Goal: Task Accomplishment & Management: Manage account settings

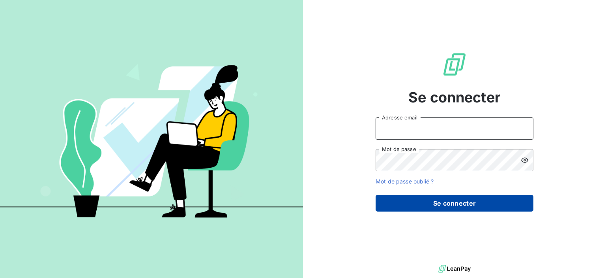
type input "[EMAIL_ADDRESS][DOMAIN_NAME]"
click at [421, 205] on button "Se connecter" at bounding box center [455, 203] width 158 height 17
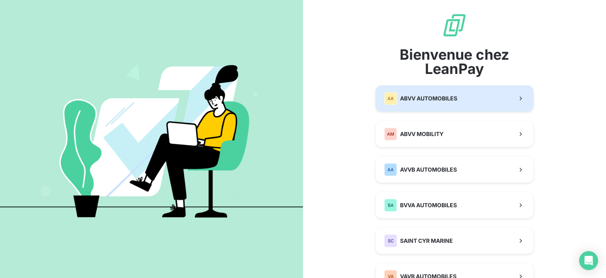
click at [423, 98] on span "ABVV AUTOMOBILES" at bounding box center [428, 98] width 57 height 8
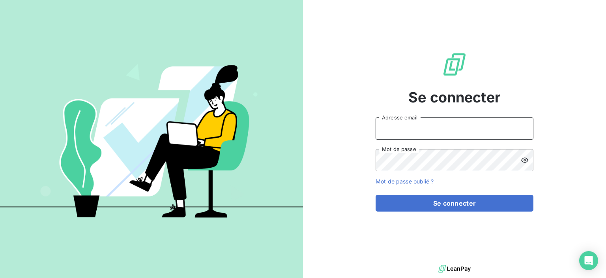
type input "[EMAIL_ADDRESS][DOMAIN_NAME]"
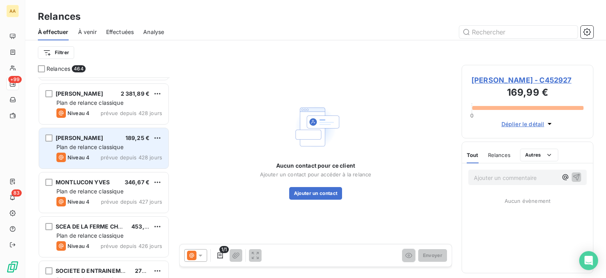
scroll to position [2685, 0]
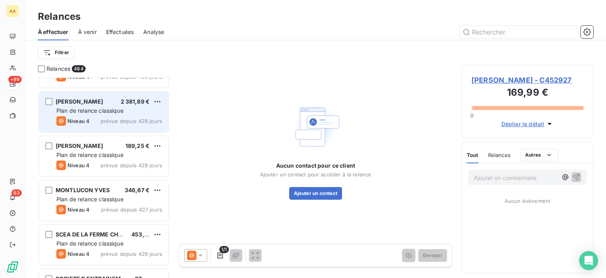
click at [107, 123] on span "prévue depuis 428 jours" at bounding box center [132, 121] width 62 height 6
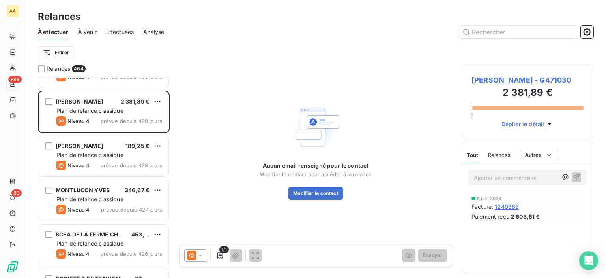
click at [193, 252] on icon at bounding box center [191, 254] width 9 height 9
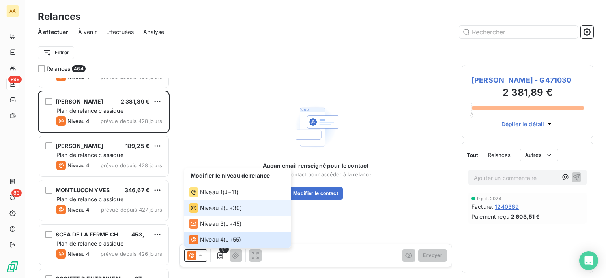
click at [216, 209] on span "Niveau 2" at bounding box center [212, 208] width 24 height 8
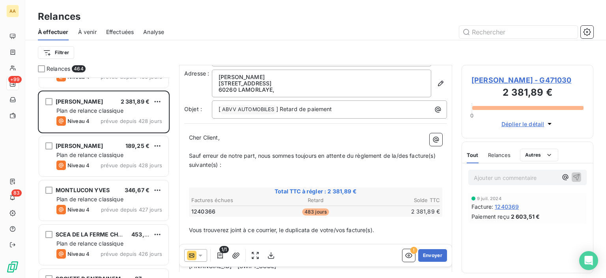
scroll to position [39, 0]
